Goal: Information Seeking & Learning: Learn about a topic

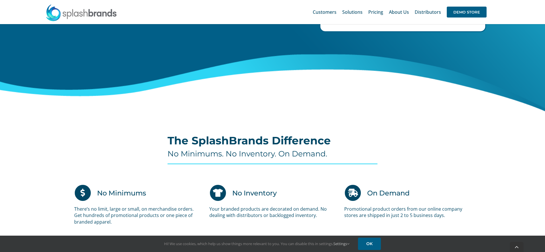
scroll to position [261, 0]
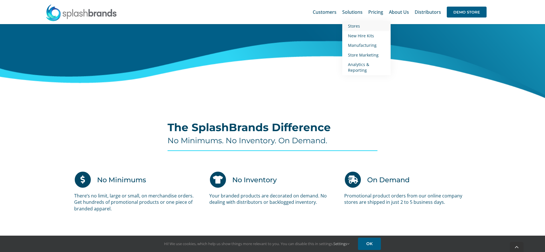
click at [353, 25] on span "Stores" at bounding box center [354, 25] width 12 height 5
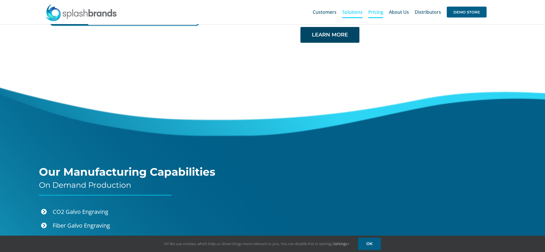
scroll to position [1198, 0]
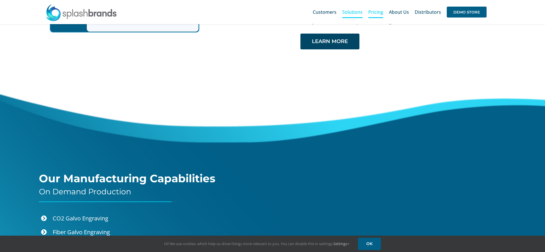
click at [379, 11] on span "Pricing" at bounding box center [376, 12] width 15 height 5
